Goal: Check status: Check status

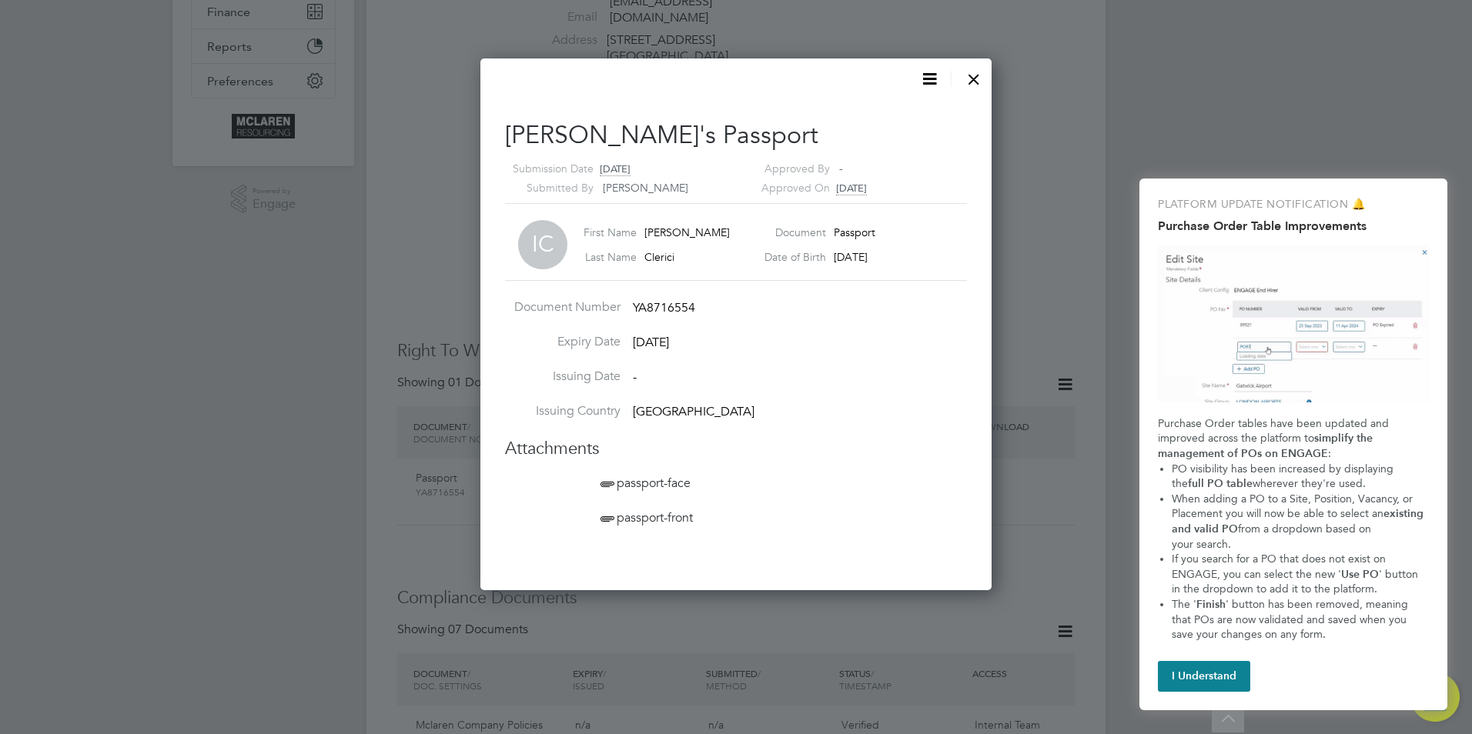
scroll to position [533, 512]
click at [971, 74] on div at bounding box center [974, 76] width 28 height 28
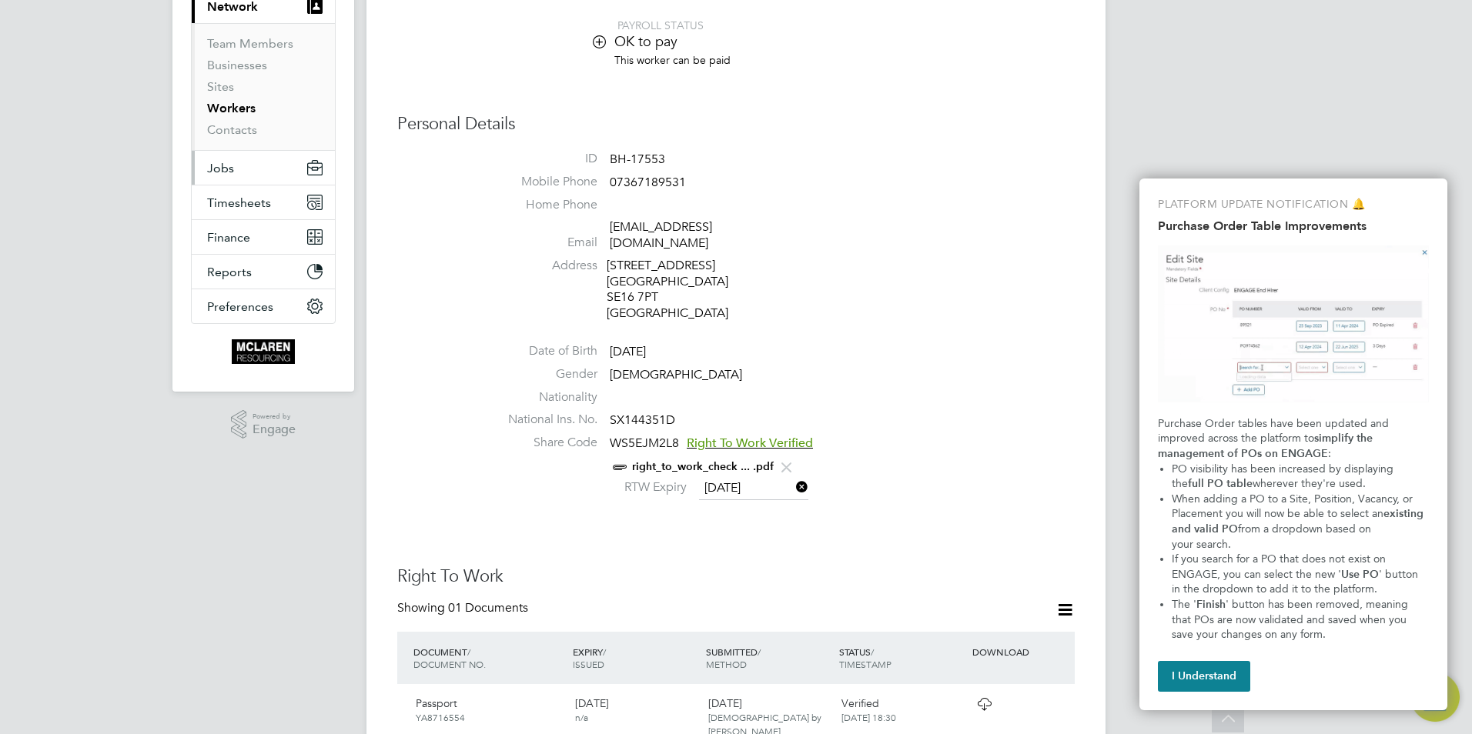
scroll to position [0, 0]
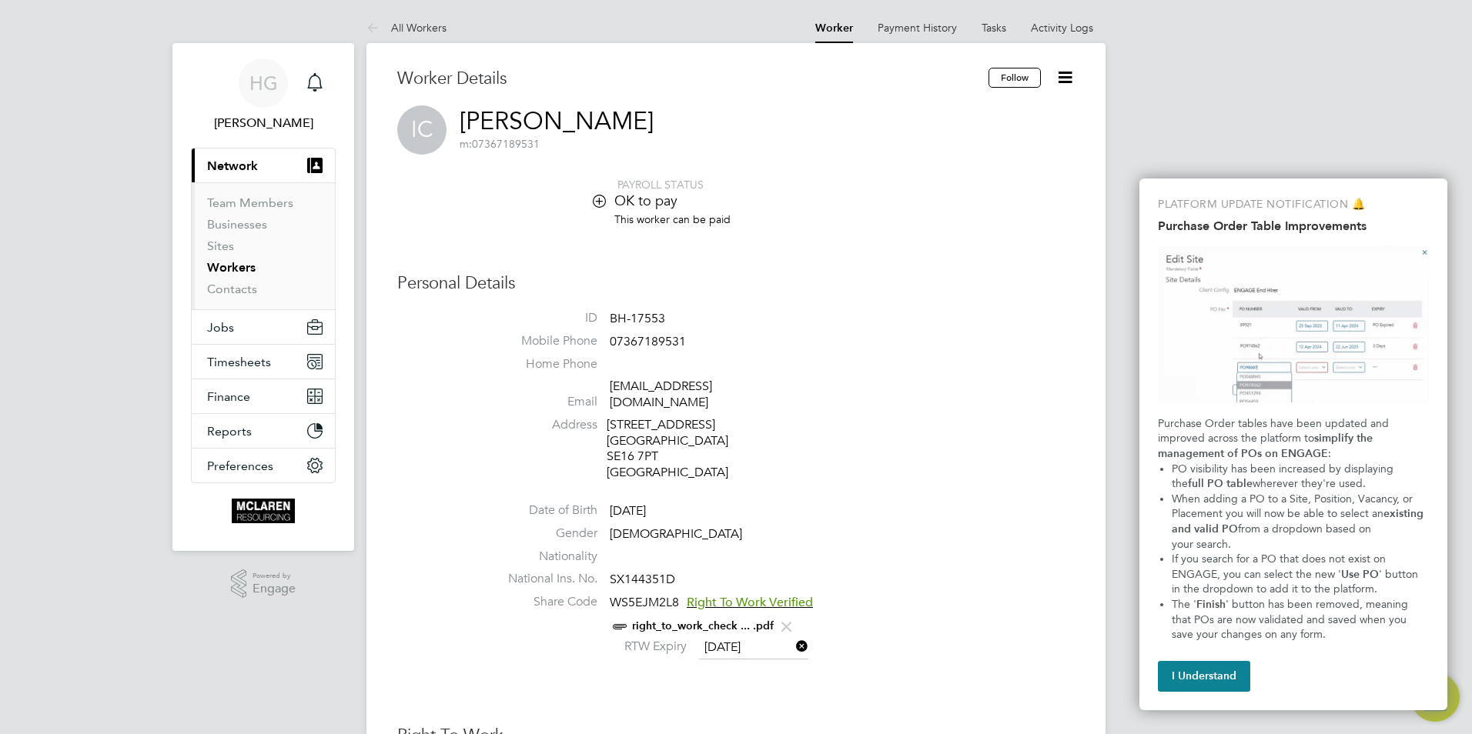
click at [232, 273] on link "Workers" at bounding box center [231, 267] width 48 height 15
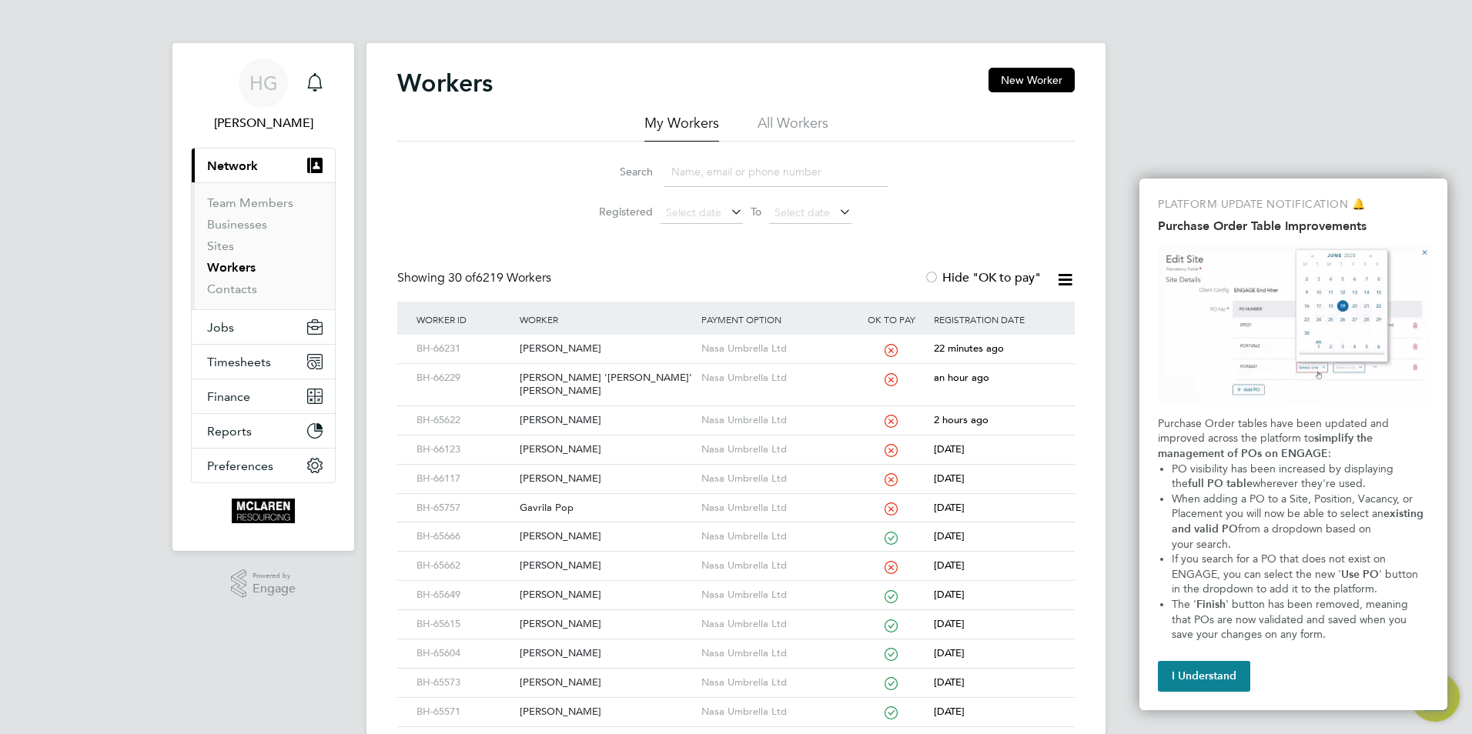
click at [690, 175] on input at bounding box center [775, 172] width 225 height 30
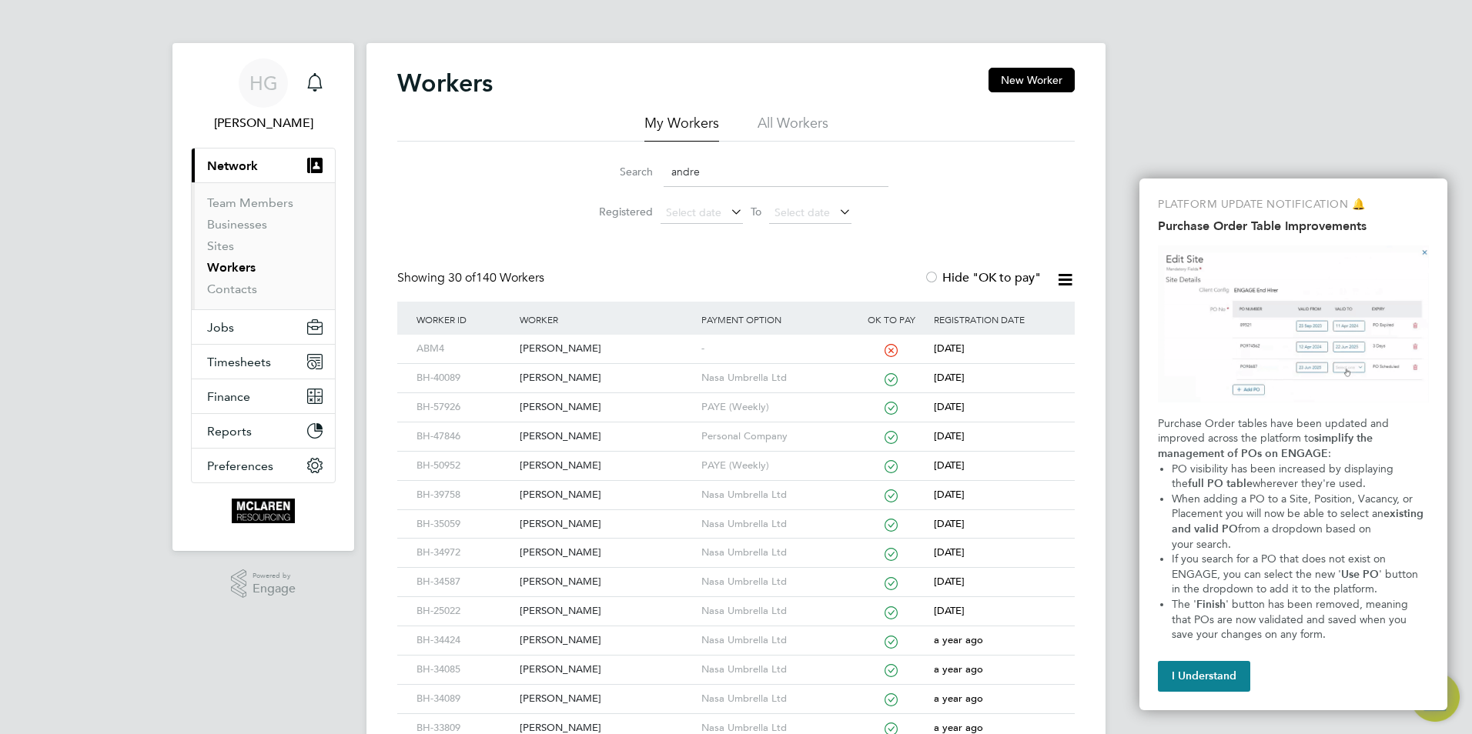
click at [690, 175] on input "andre" at bounding box center [775, 172] width 225 height 30
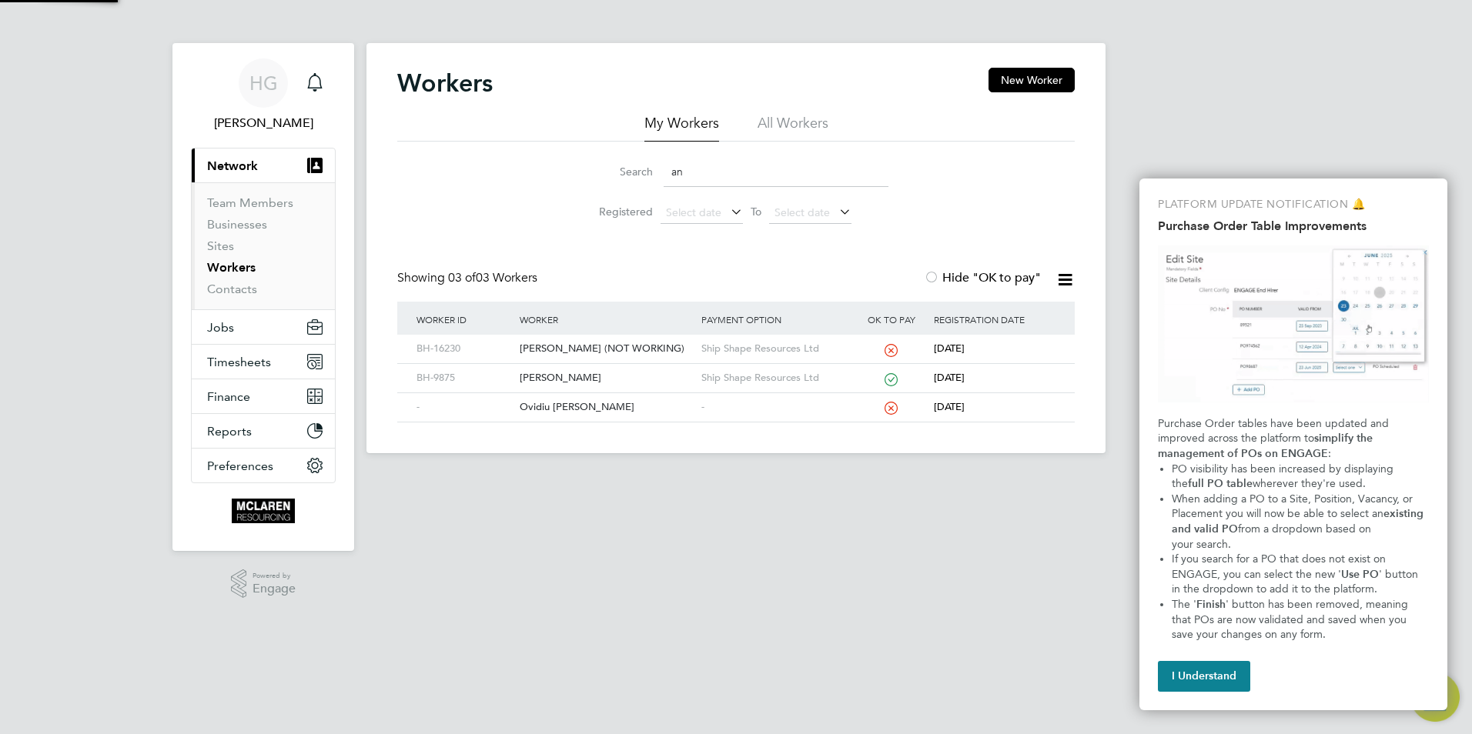
type input "a"
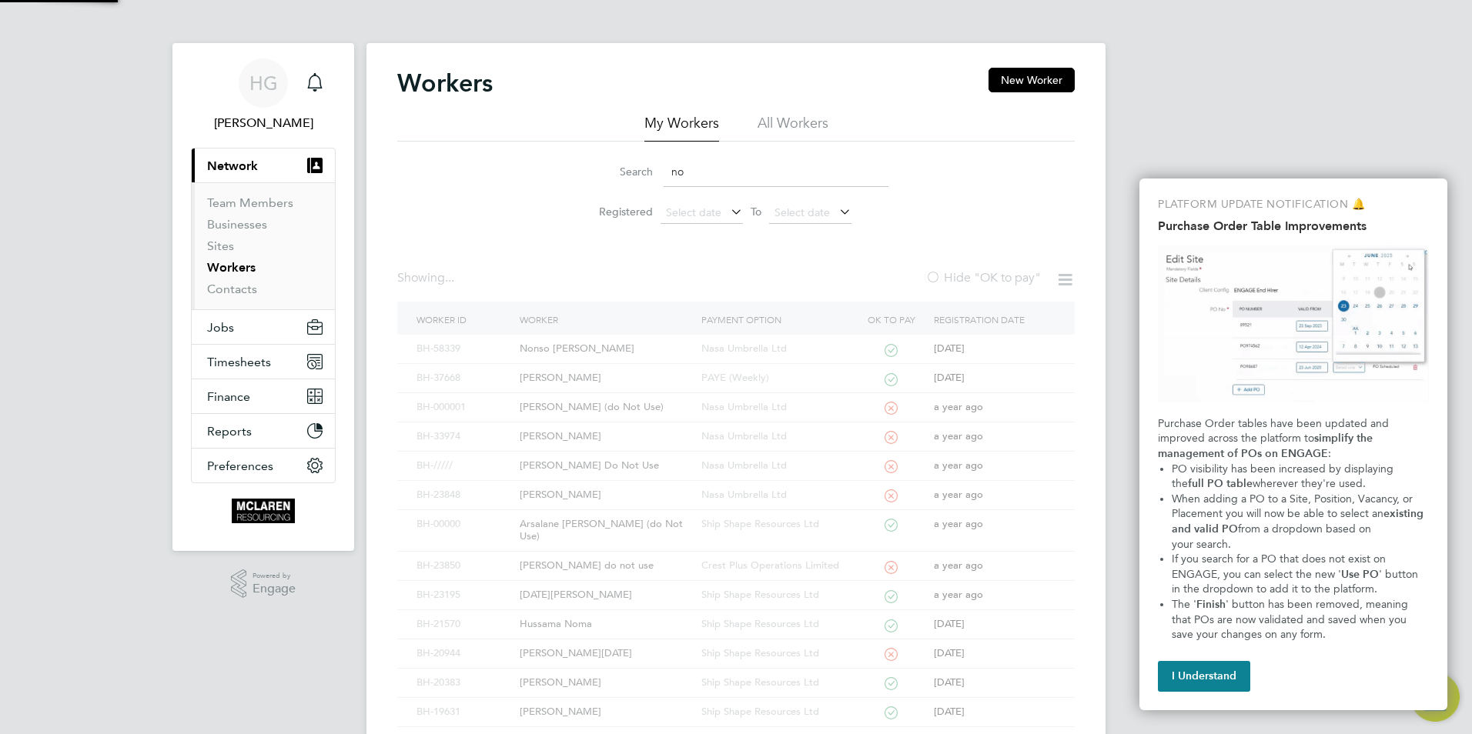
type input "n"
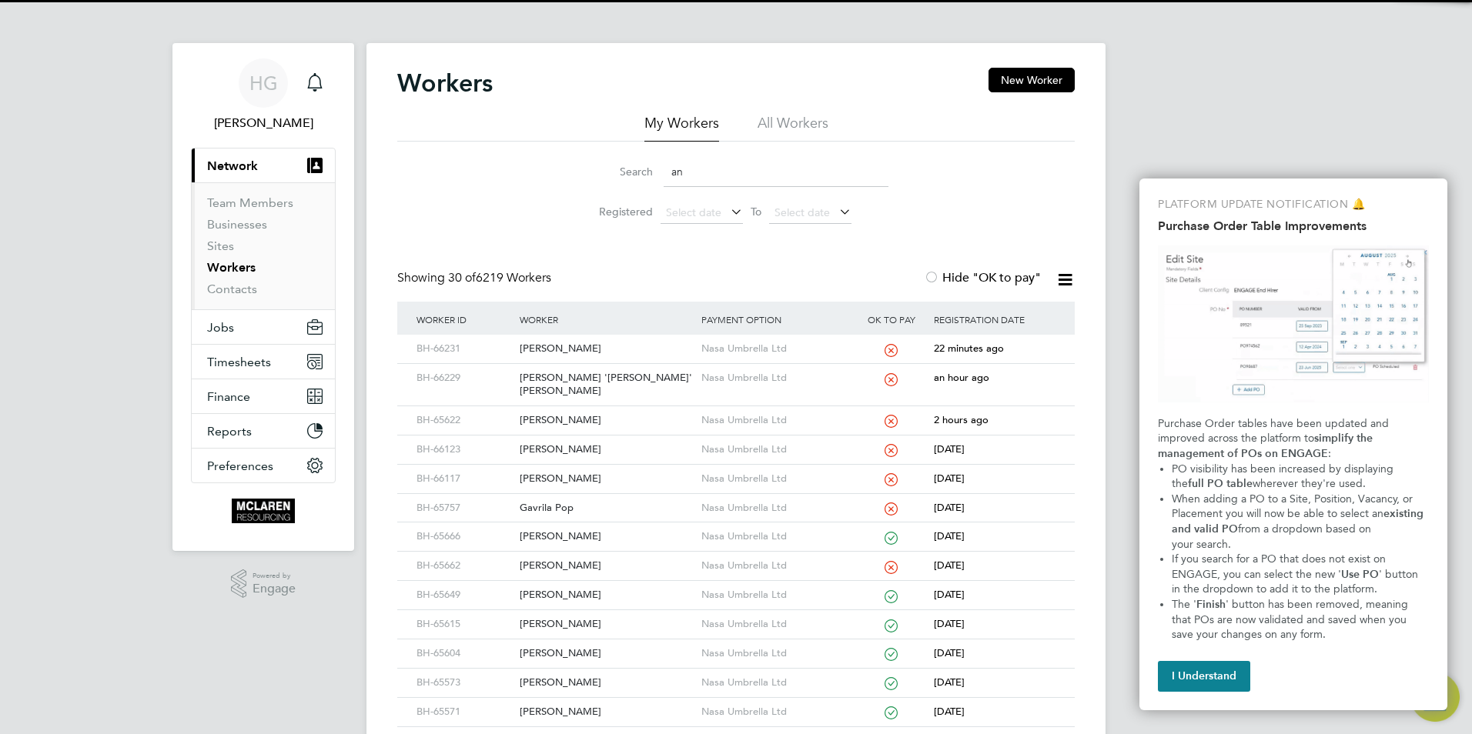
type input "and"
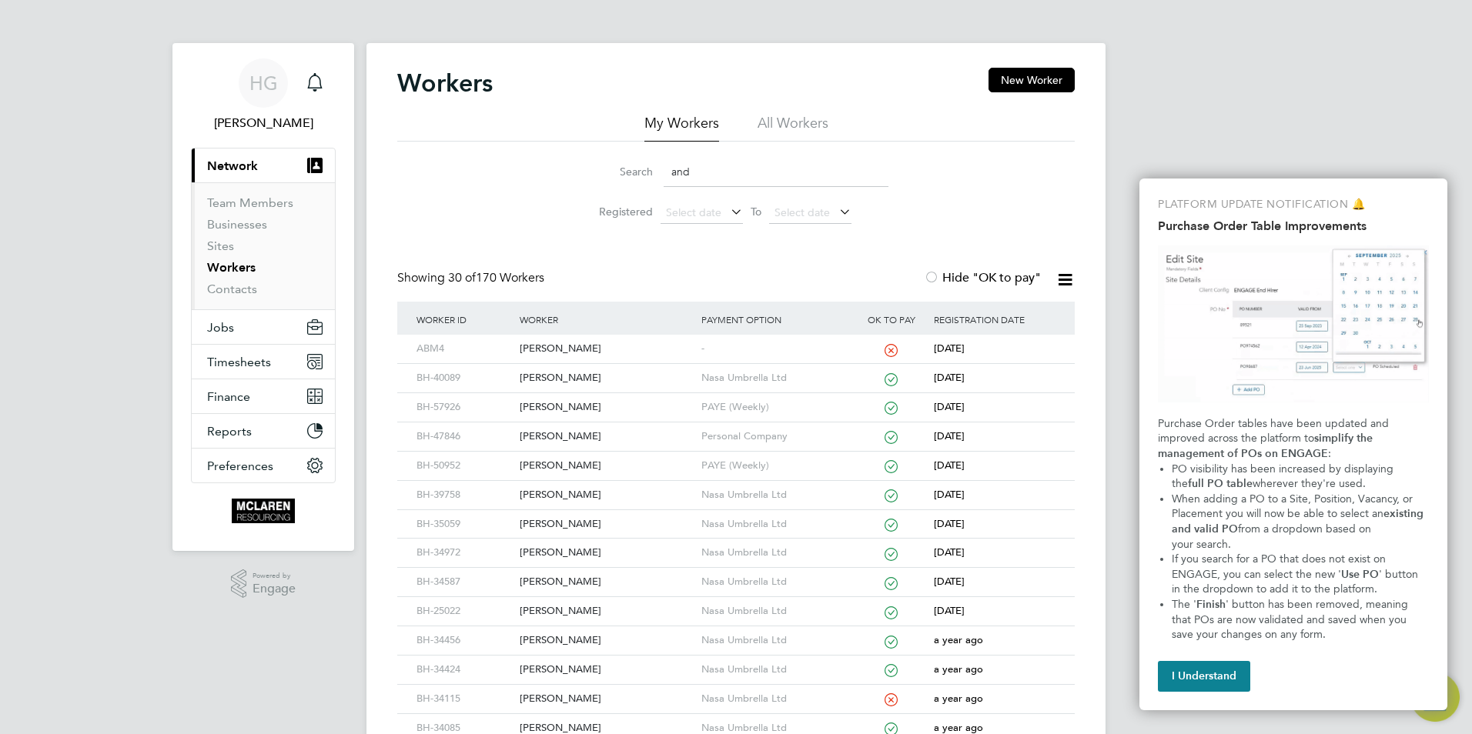
drag, startPoint x: 723, startPoint y: 176, endPoint x: 543, endPoint y: 183, distance: 180.2
click at [543, 183] on div "Search and Registered Select date To Select date" at bounding box center [735, 187] width 677 height 90
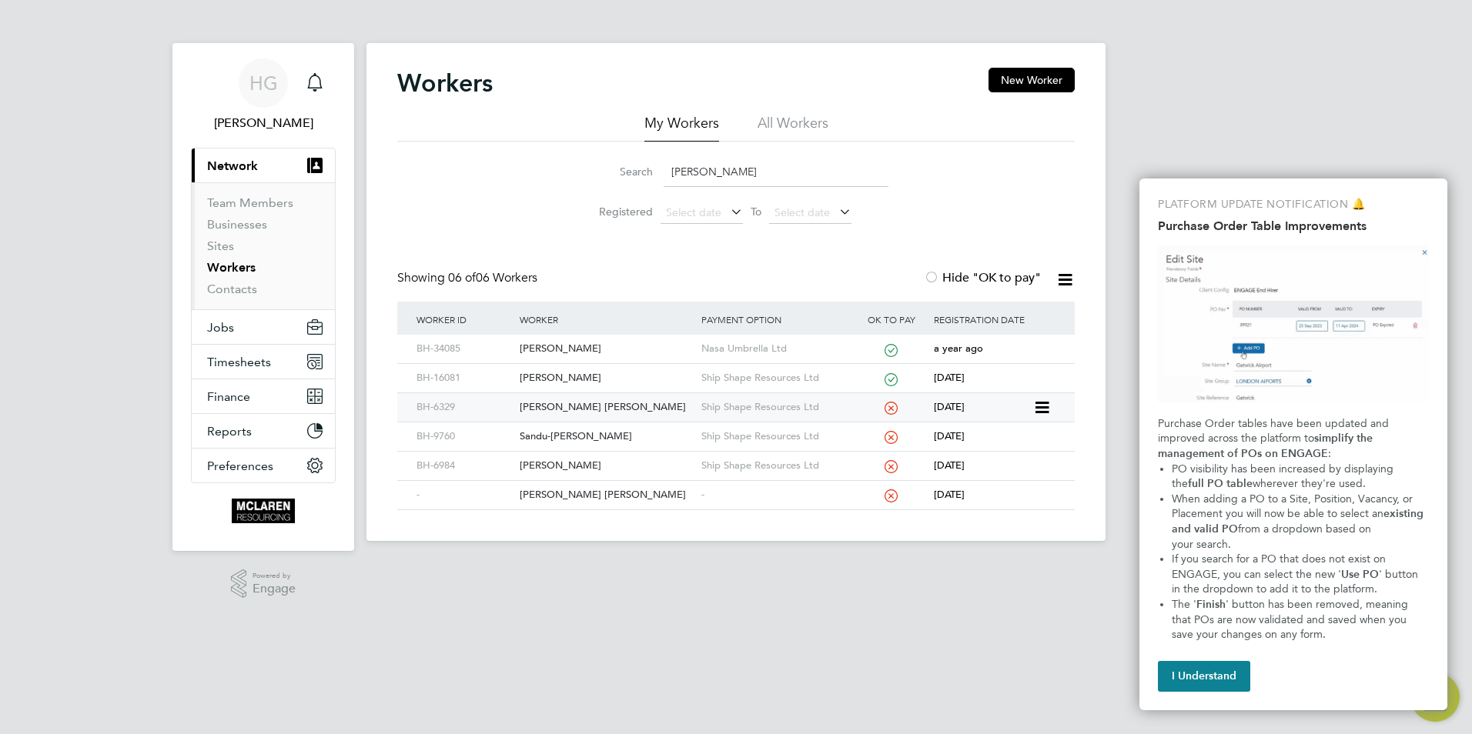
type input "andrei m"
click at [591, 402] on div "[PERSON_NAME] [PERSON_NAME]" at bounding box center [606, 407] width 181 height 28
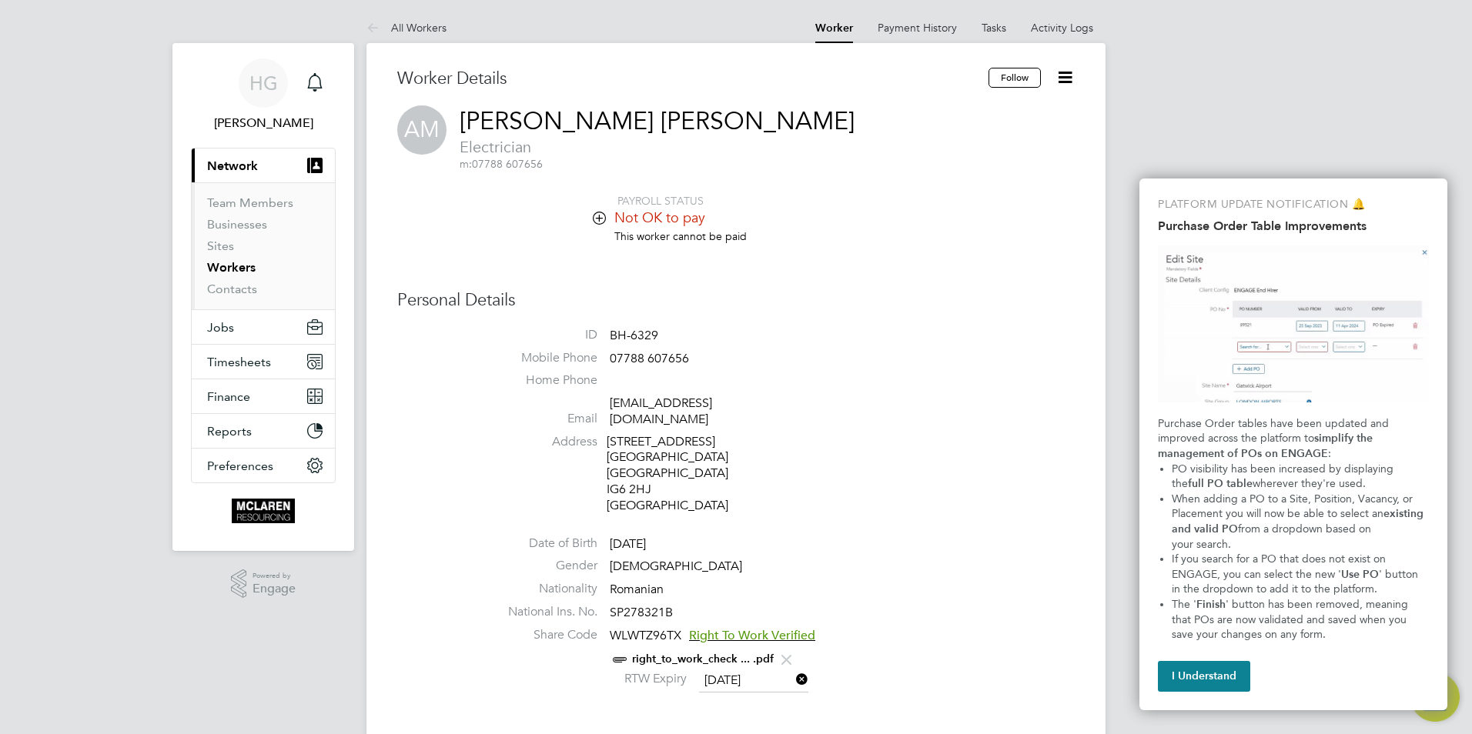
click at [605, 222] on icon at bounding box center [599, 218] width 12 height 12
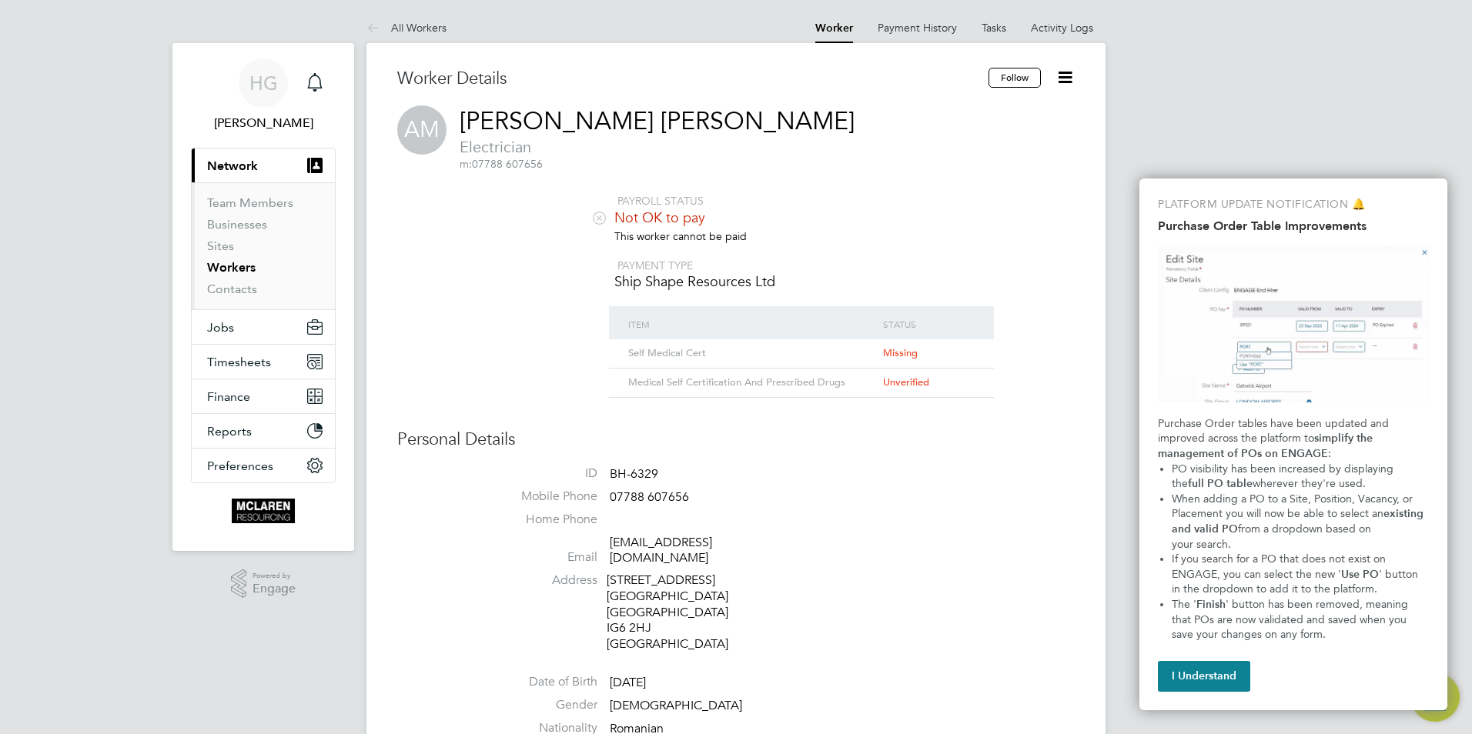
click at [1067, 83] on icon at bounding box center [1064, 77] width 19 height 19
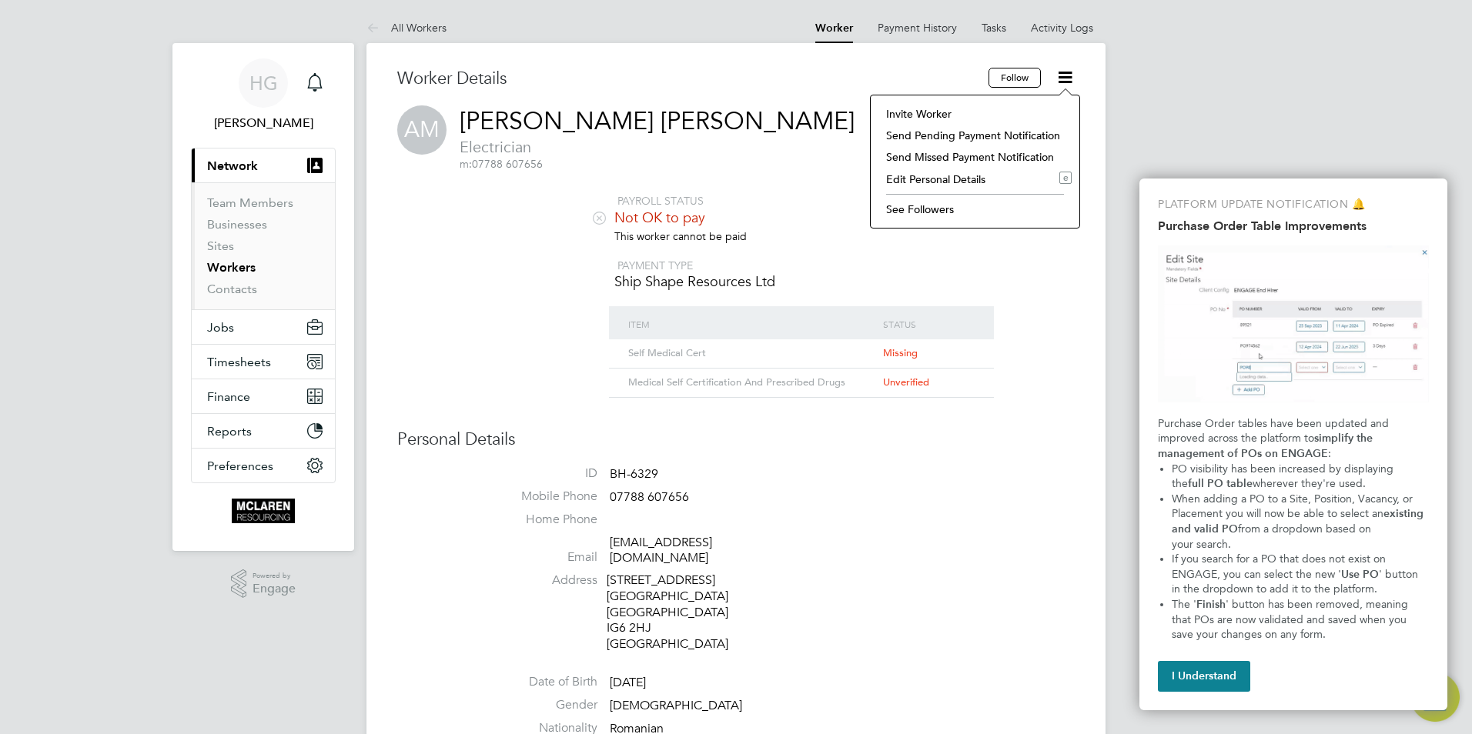
click at [800, 232] on li "This worker cannot be paid" at bounding box center [781, 243] width 585 height 29
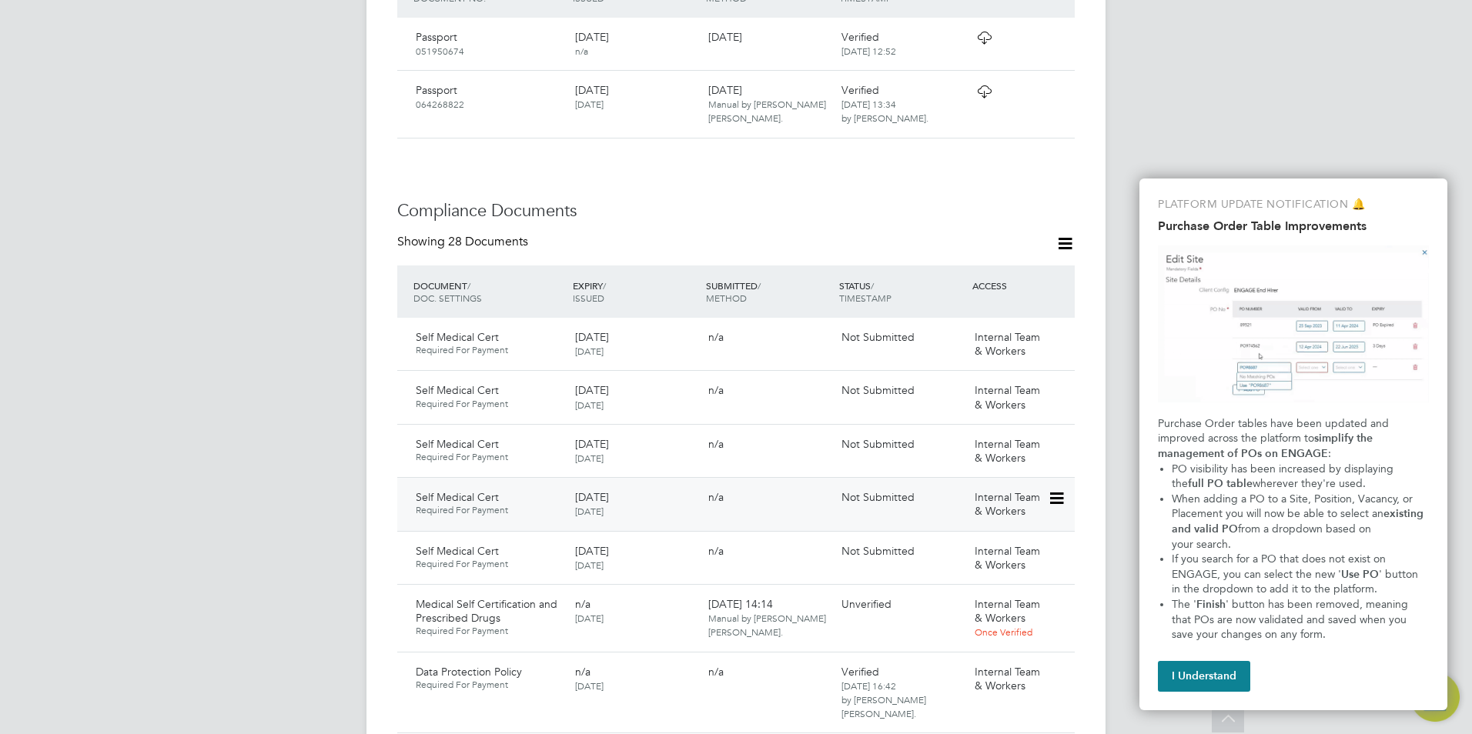
scroll to position [1154, 0]
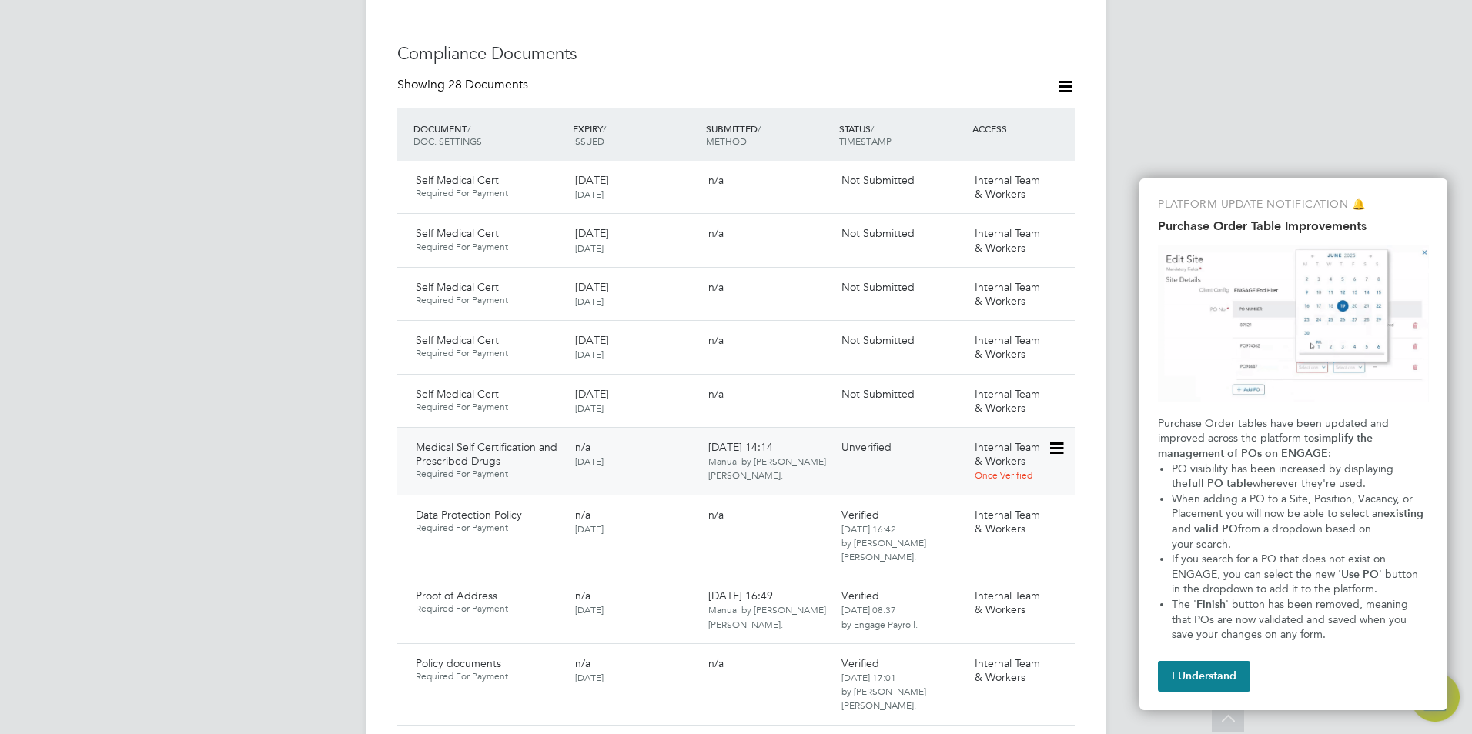
click at [1047, 446] on icon at bounding box center [1054, 448] width 15 height 18
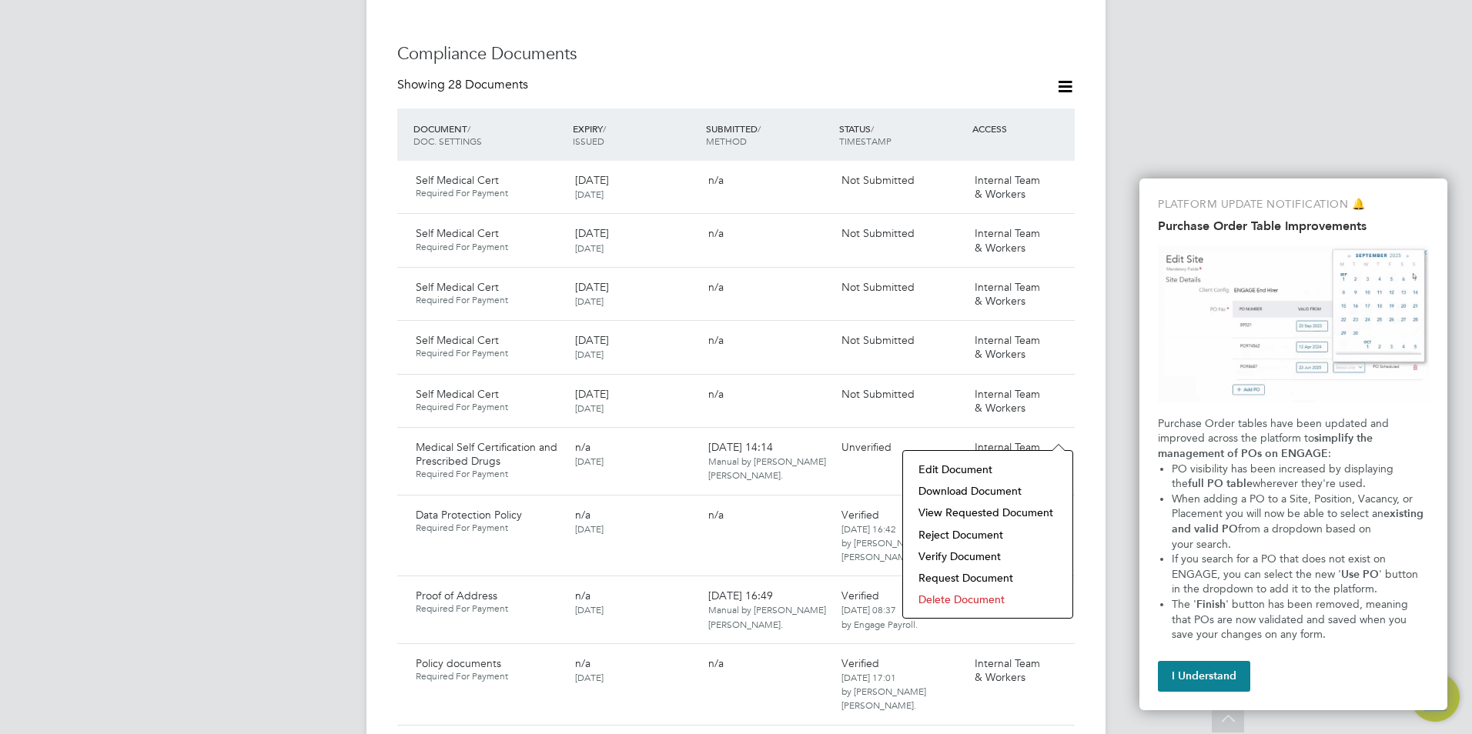
click at [958, 553] on li "Verify Document" at bounding box center [987, 557] width 154 height 22
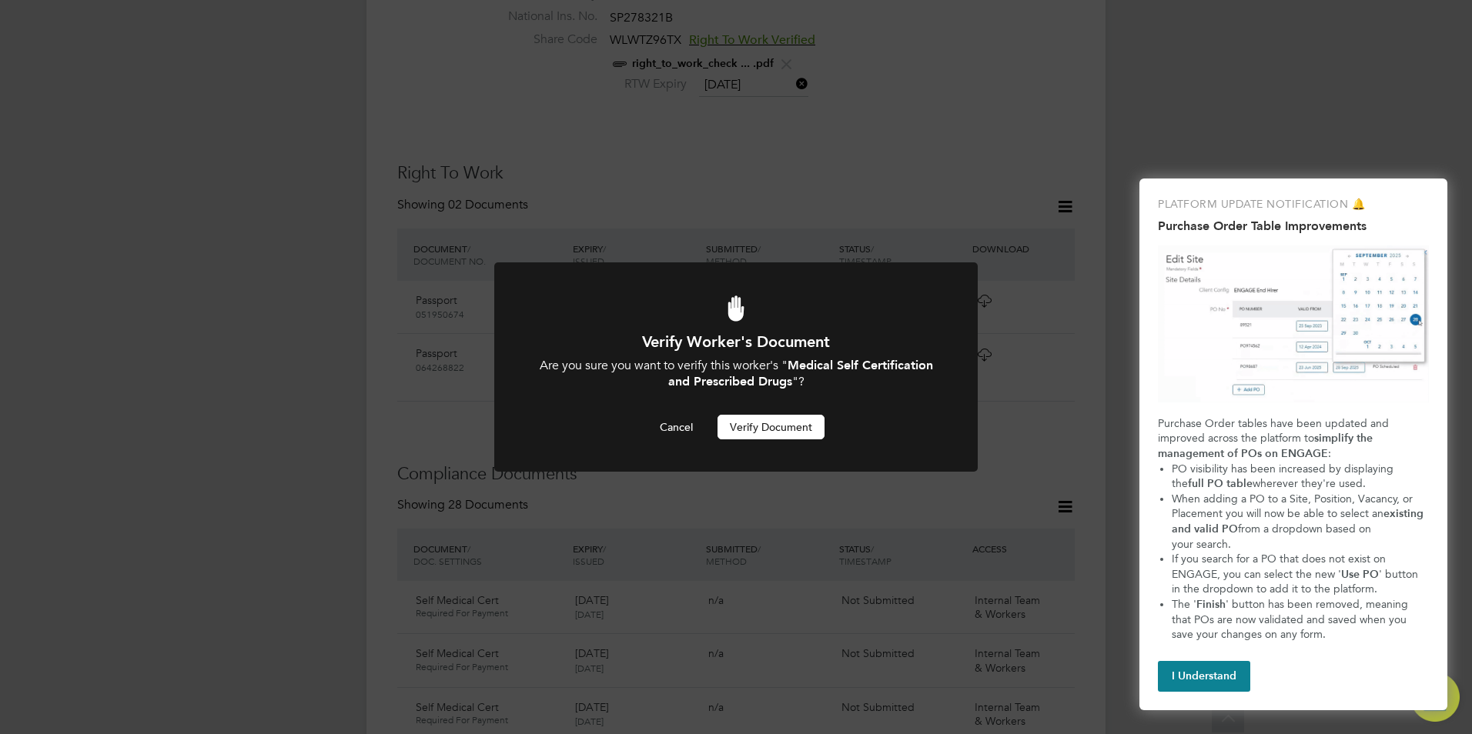
scroll to position [0, 0]
click at [777, 430] on button "Verify Document" at bounding box center [770, 427] width 107 height 25
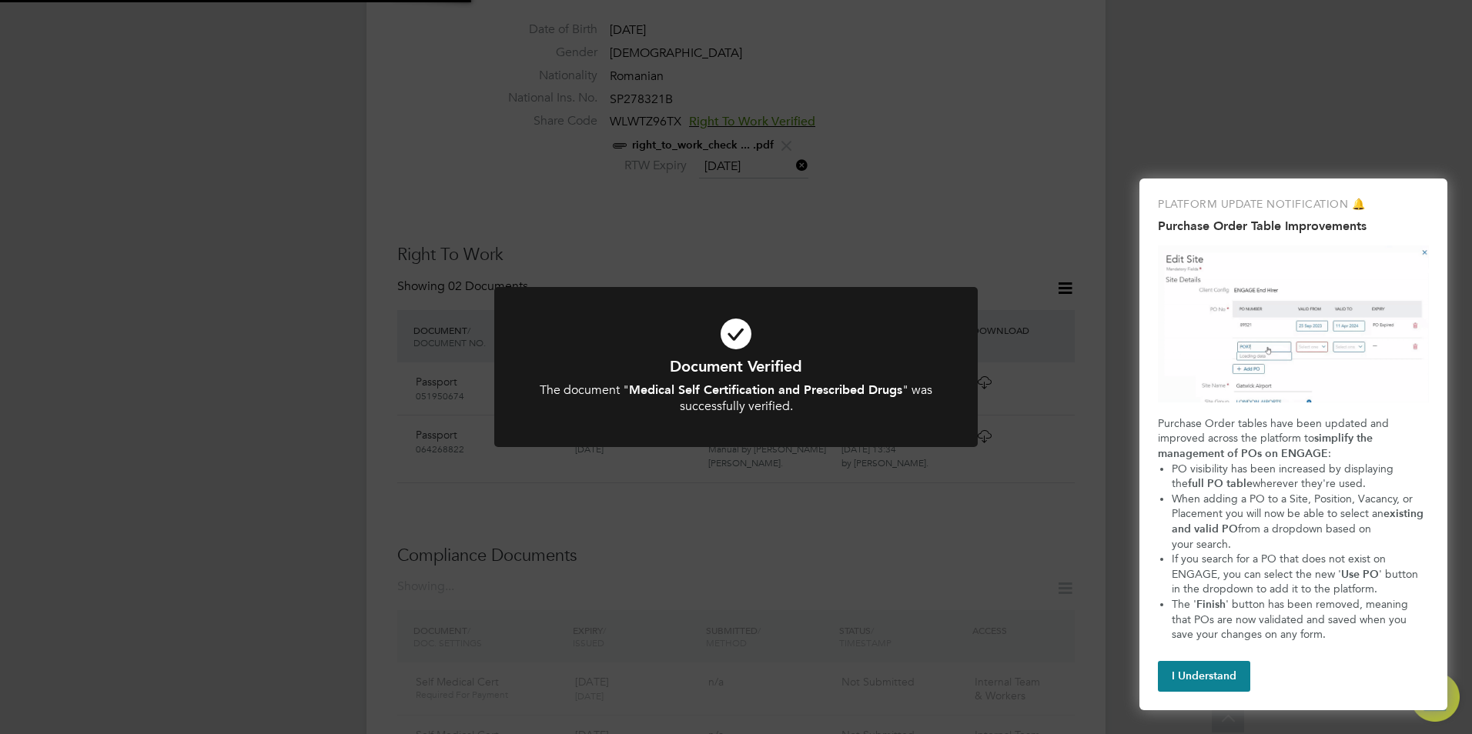
scroll to position [503, 0]
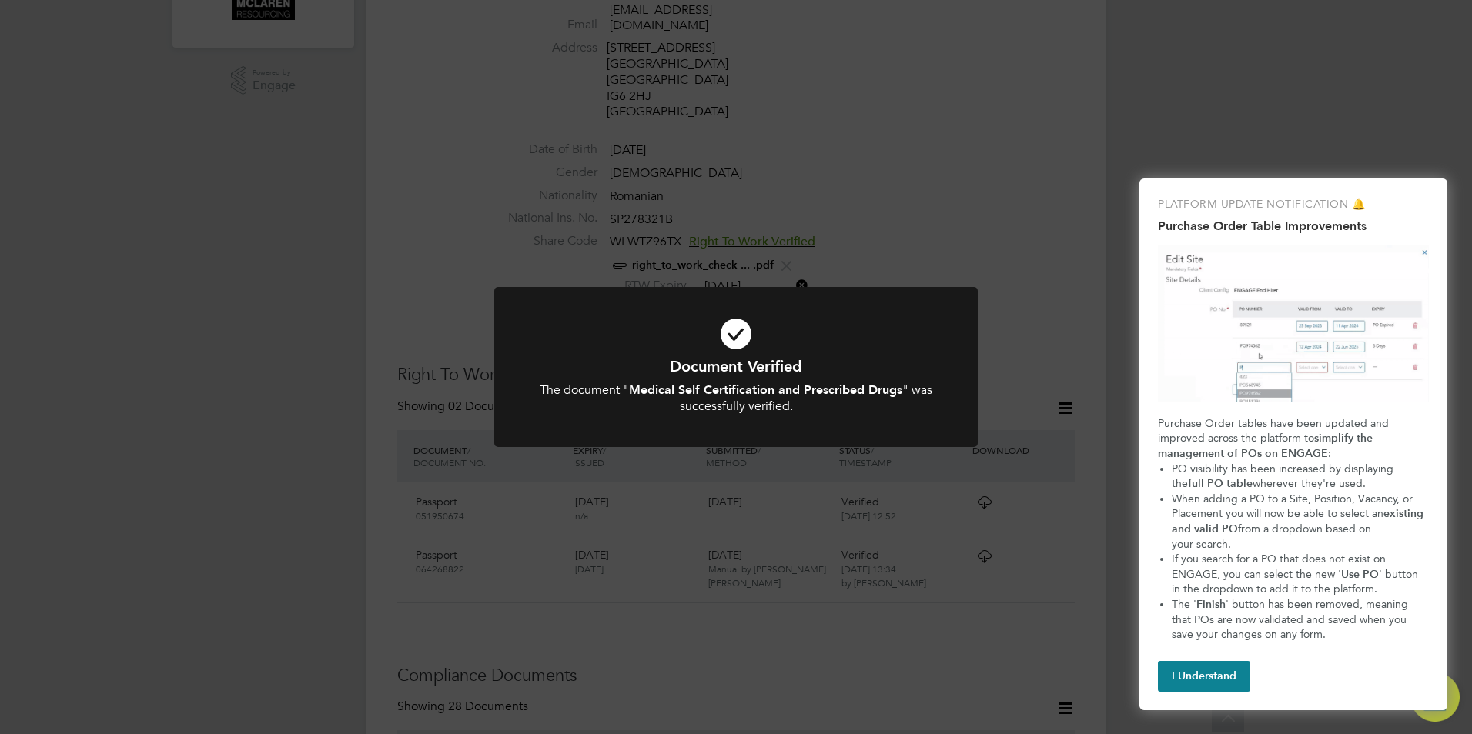
click at [882, 336] on icon at bounding box center [736, 334] width 400 height 60
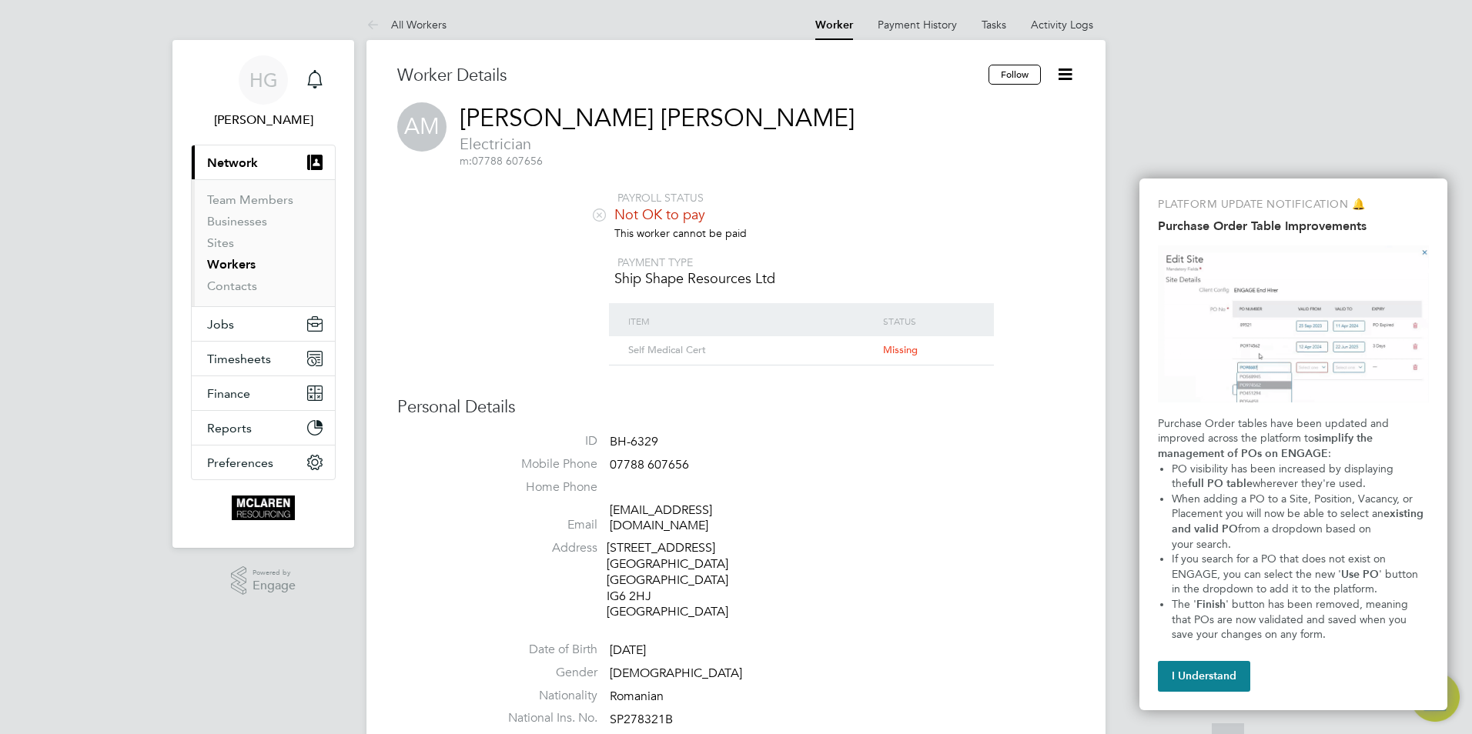
scroll to position [0, 0]
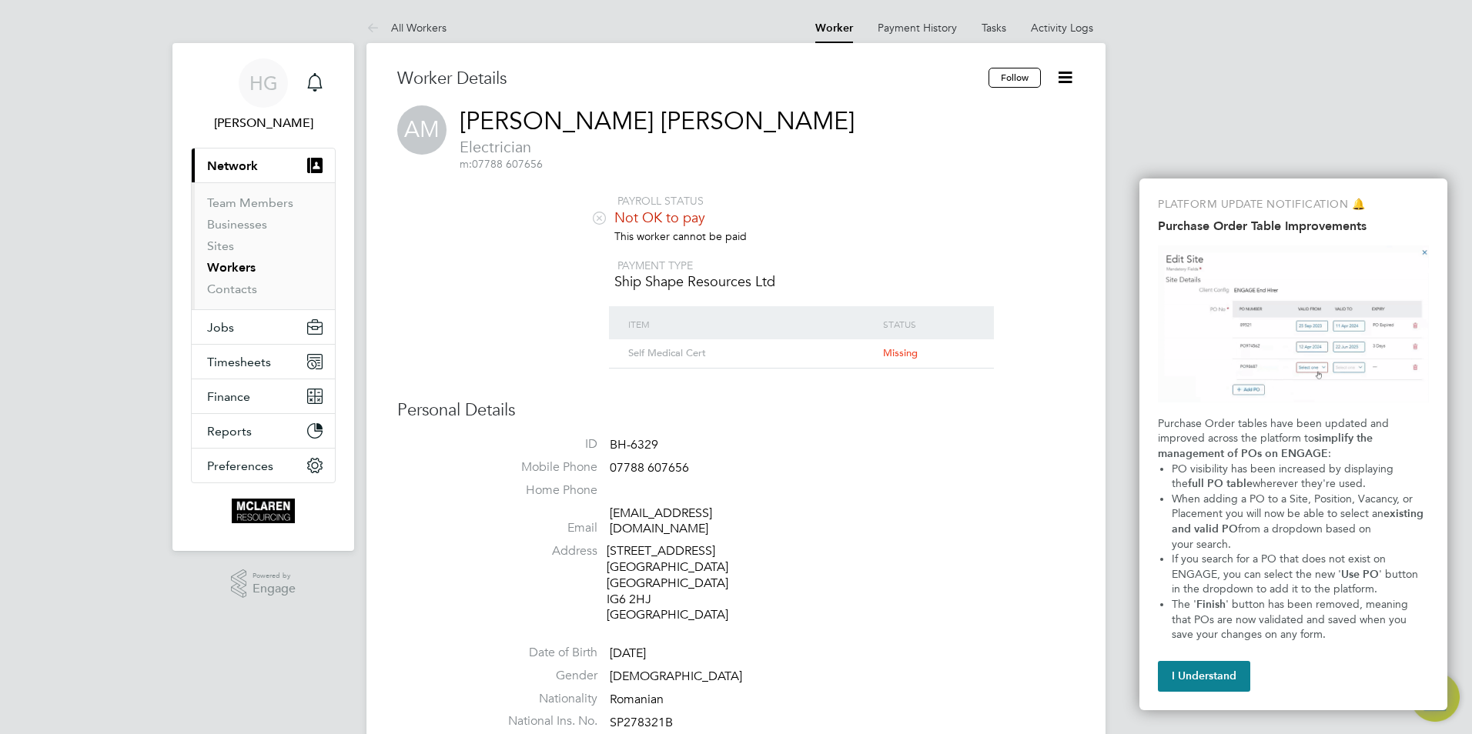
click at [532, 237] on li "This worker cannot be paid" at bounding box center [781, 243] width 585 height 29
click at [760, 568] on li "Address [STREET_ADDRESS]" at bounding box center [781, 585] width 585 height 84
drag, startPoint x: 731, startPoint y: 604, endPoint x: 610, endPoint y: 555, distance: 130.5
click at [610, 555] on div "[STREET_ADDRESS]" at bounding box center [679, 583] width 146 height 80
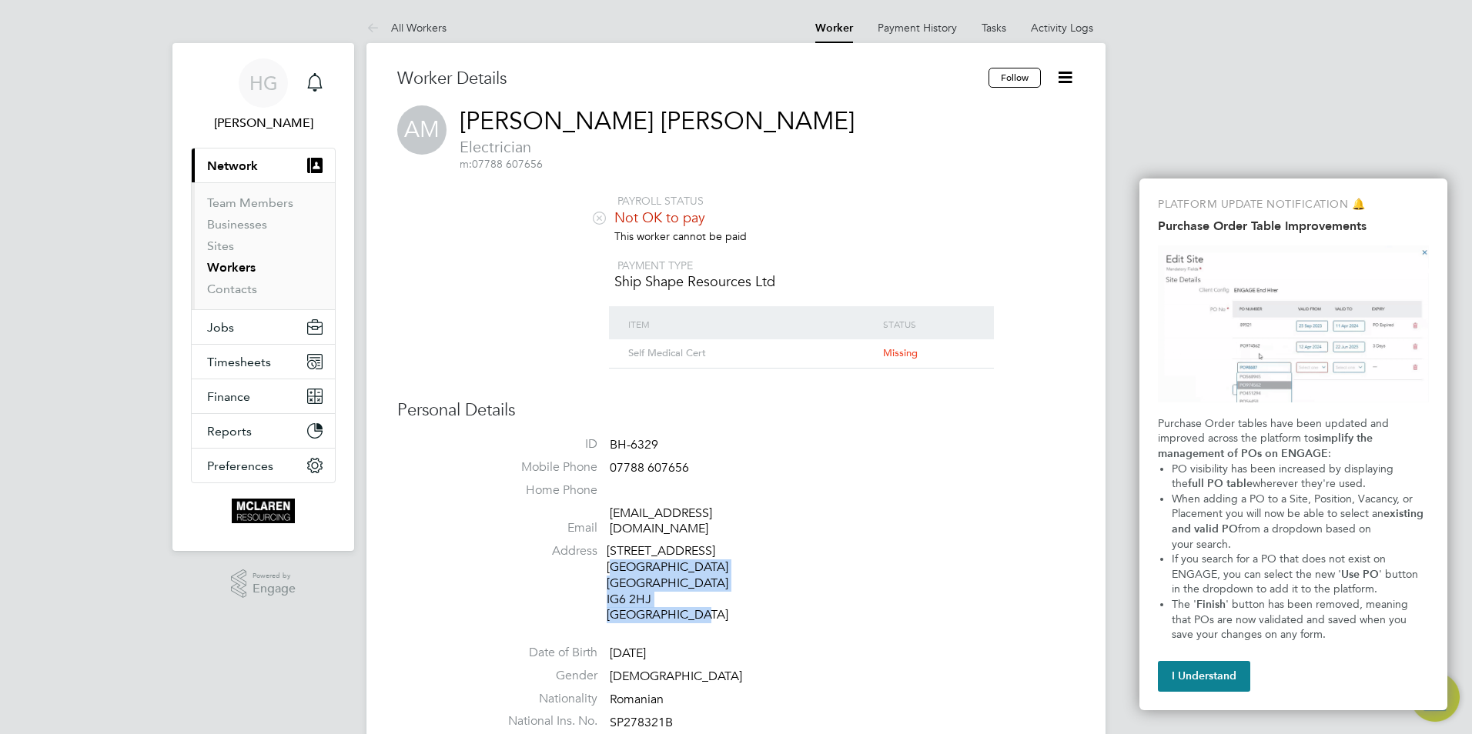
click at [610, 555] on div "[STREET_ADDRESS]" at bounding box center [679, 583] width 146 height 80
drag, startPoint x: 608, startPoint y: 463, endPoint x: 619, endPoint y: 463, distance: 10.8
click at [619, 463] on li "Mobile Phone [PHONE_NUMBER]" at bounding box center [781, 470] width 585 height 23
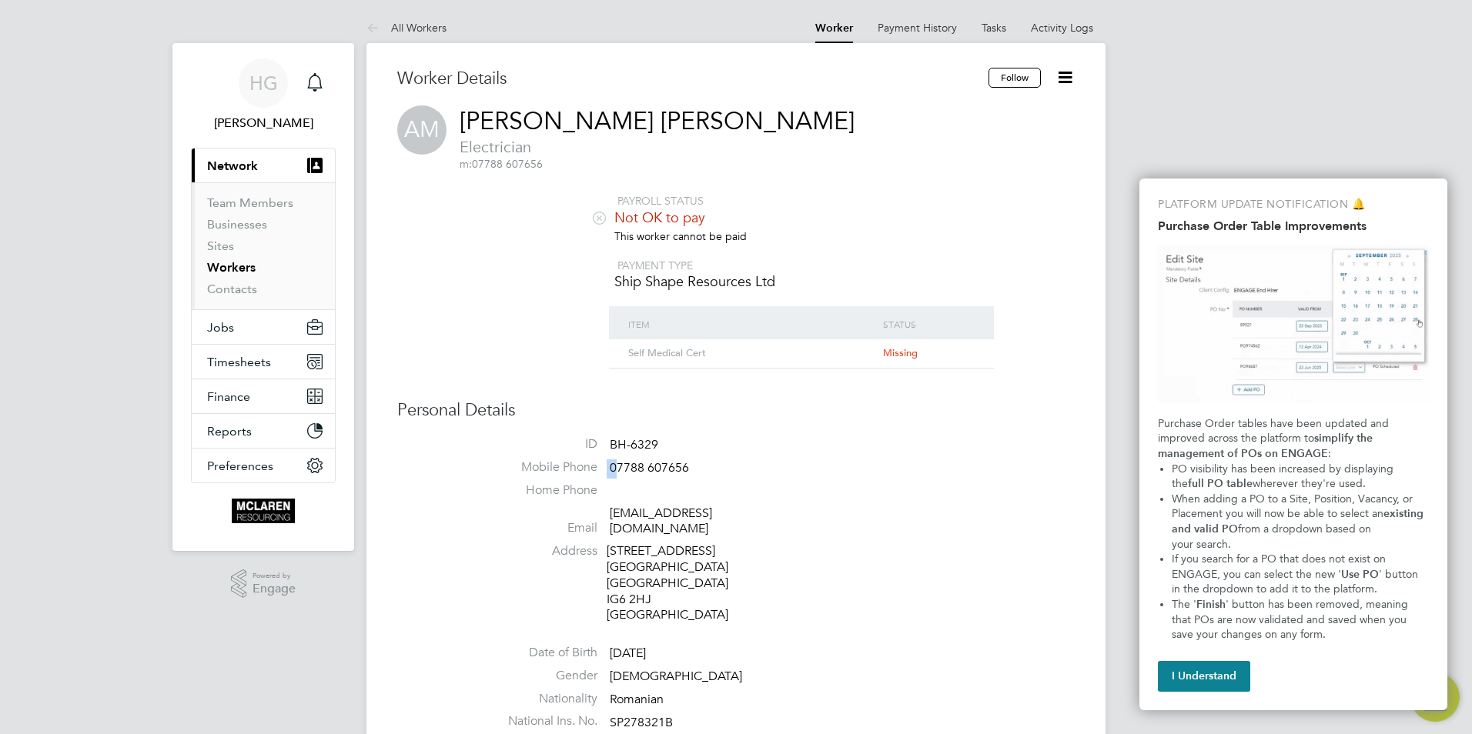
click at [619, 463] on span "07788 607656" at bounding box center [649, 467] width 79 height 15
drag, startPoint x: 613, startPoint y: 463, endPoint x: 690, endPoint y: 463, distance: 77.0
click at [690, 463] on li "Mobile Phone [PHONE_NUMBER]" at bounding box center [781, 470] width 585 height 23
click at [689, 464] on li "Mobile Phone [PHONE_NUMBER]" at bounding box center [781, 470] width 585 height 23
